Goal: Communication & Community: Participate in discussion

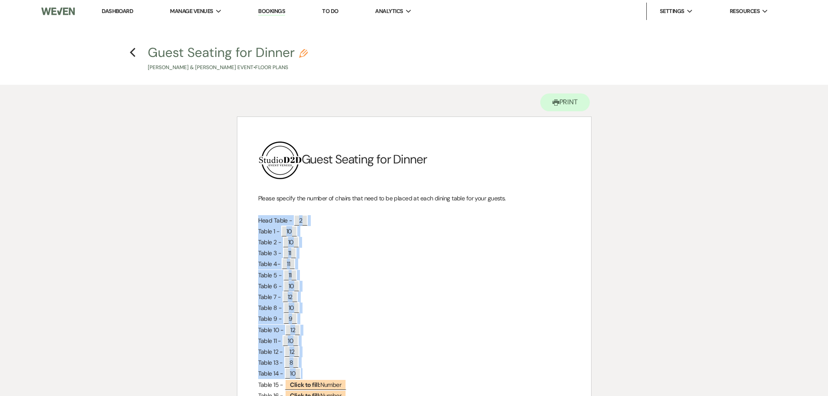
click at [271, 11] on link "Bookings" at bounding box center [271, 11] width 27 height 8
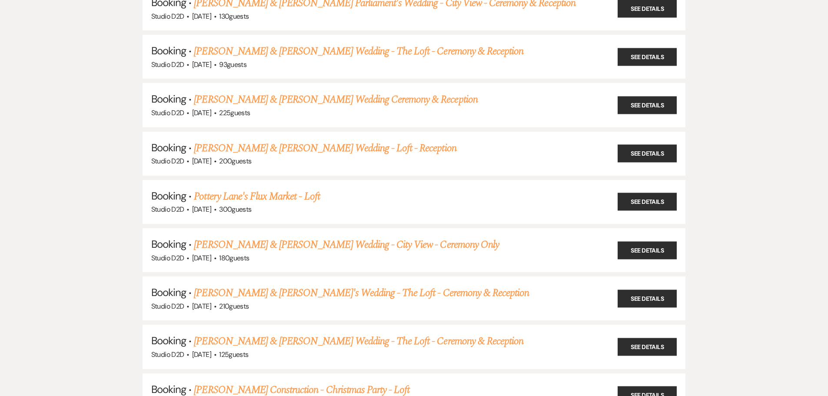
scroll to position [565, 0]
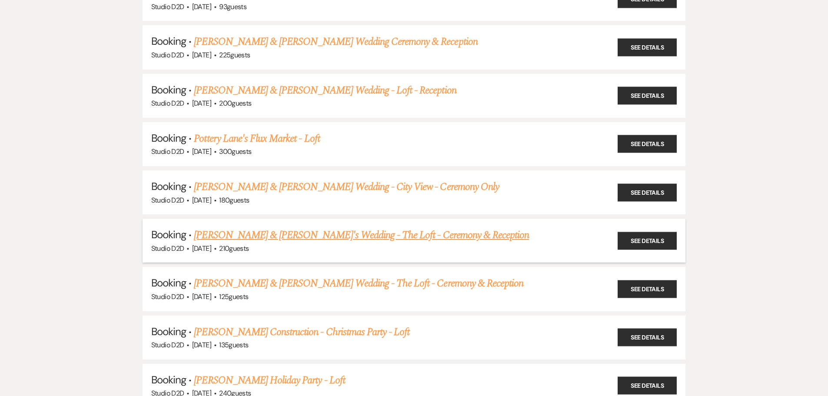
click at [302, 234] on link "[PERSON_NAME] & [PERSON_NAME]'s Wedding - The Loft - Ceremony & Reception" at bounding box center [361, 235] width 335 height 16
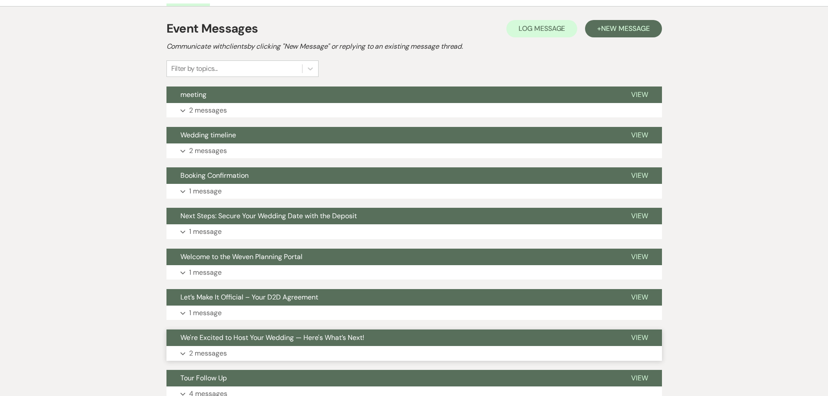
scroll to position [166, 0]
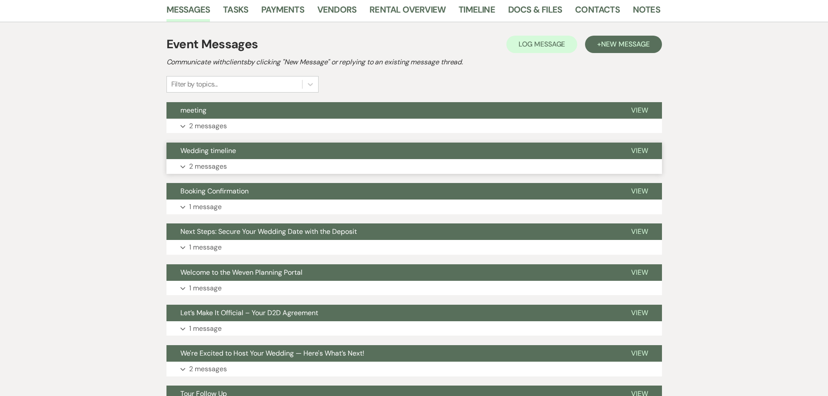
click at [226, 168] on p "2 messages" at bounding box center [208, 166] width 38 height 11
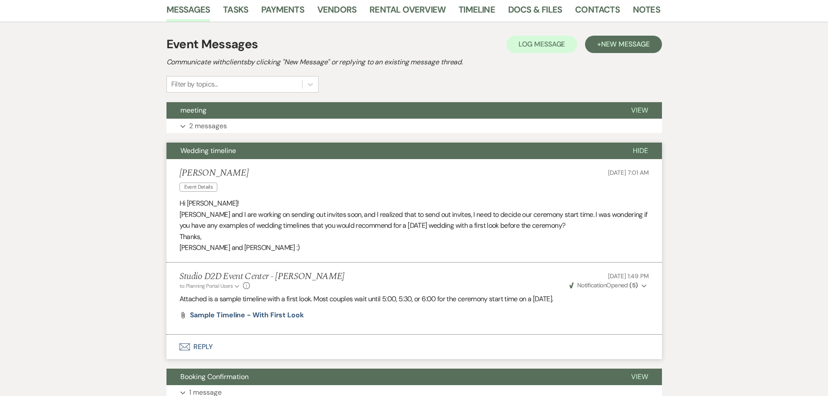
click at [390, 153] on button "Wedding timeline" at bounding box center [392, 151] width 452 height 17
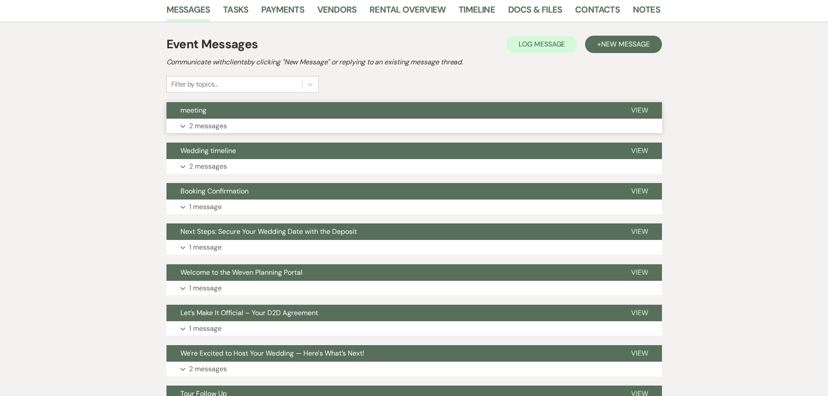
click at [222, 122] on p "2 messages" at bounding box center [208, 125] width 38 height 11
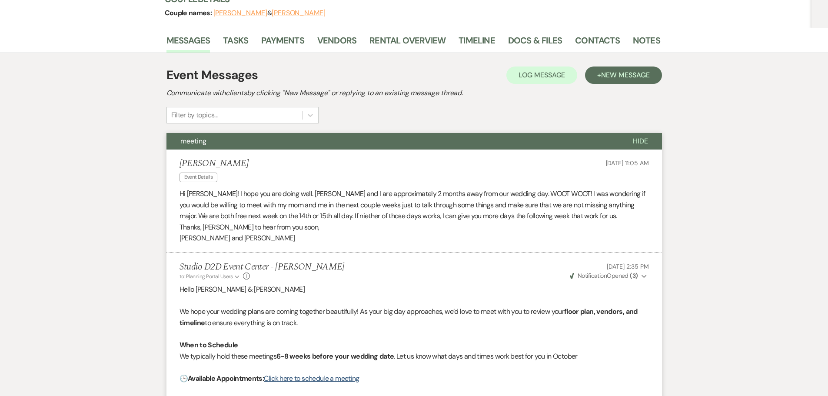
scroll to position [123, 0]
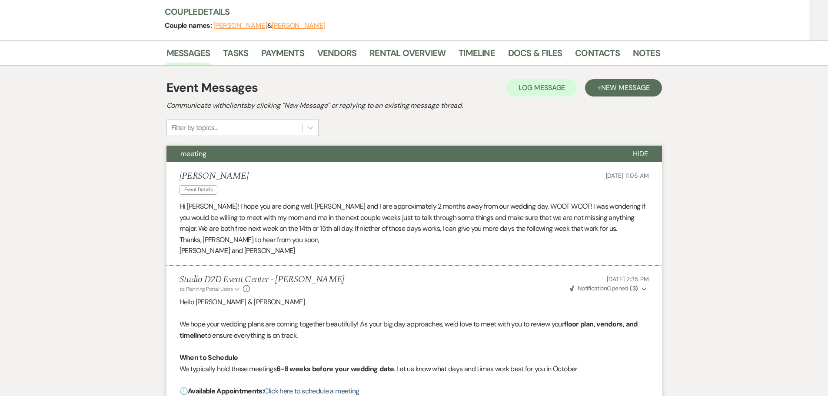
click at [305, 158] on button "meeting" at bounding box center [392, 154] width 452 height 17
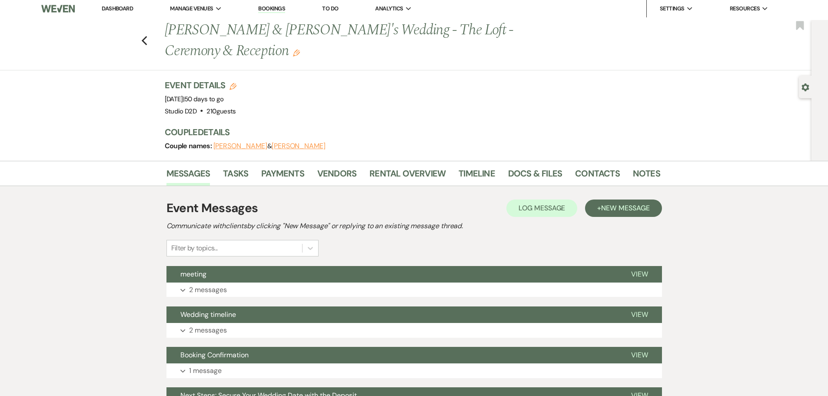
scroll to position [0, 0]
